Goal: Find contact information: Find contact information

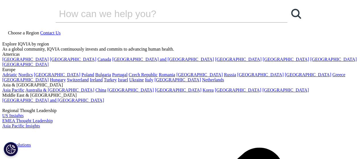
click at [215, 62] on link "[GEOGRAPHIC_DATA]" at bounding box center [238, 59] width 46 height 5
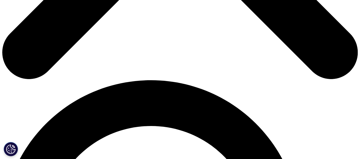
scroll to position [313, 0]
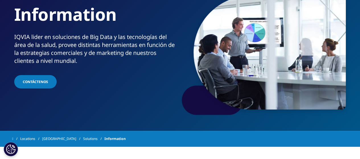
scroll to position [28, 0]
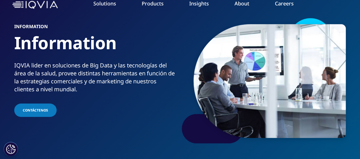
click at [161, 7] on li "Products CLINICAL PRODUCTS Planning Suite Grant Plan Site Suite Clinical Trial …" at bounding box center [153, 9] width 48 height 18
click at [139, 76] on link "Brand Strategy & Management" at bounding box center [140, 74] width 82 height 6
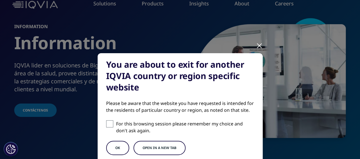
click at [120, 147] on button "OK" at bounding box center [117, 148] width 23 height 14
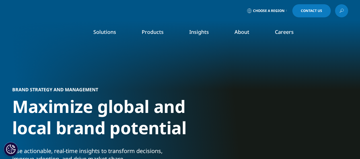
click at [274, 12] on span "Choose a Region" at bounding box center [269, 11] width 32 height 5
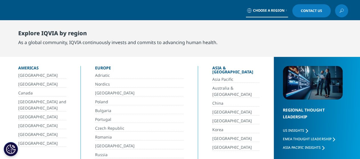
click at [25, 117] on link "[GEOGRAPHIC_DATA]" at bounding box center [42, 117] width 48 height 7
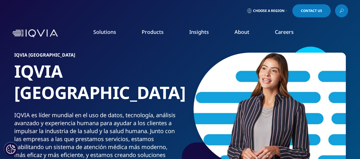
click at [332, 11] on span at bounding box center [333, 11] width 3 height 1
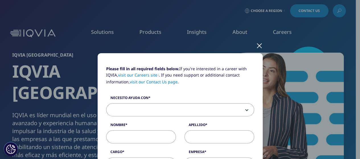
click at [257, 46] on div at bounding box center [259, 46] width 7 height 16
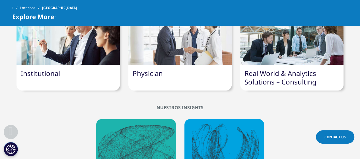
scroll to position [370, 0]
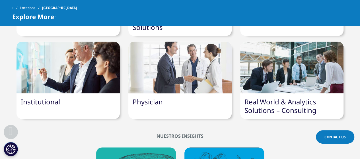
click at [300, 97] on link "Real World & Analytics Solutions – Consulting" at bounding box center [280, 106] width 72 height 18
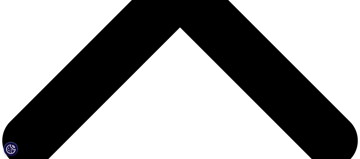
scroll to position [225, 0]
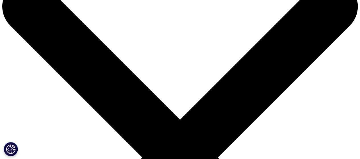
scroll to position [85, 0]
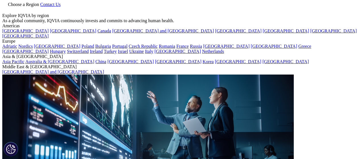
scroll to position [0, 0]
